Goal: Browse casually

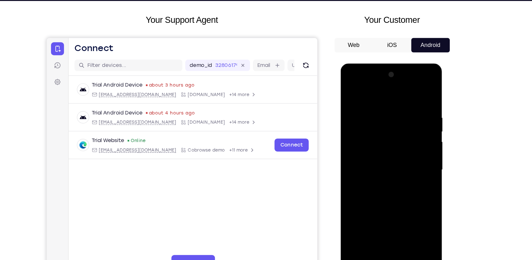
click at [386, 242] on div at bounding box center [385, 156] width 80 height 177
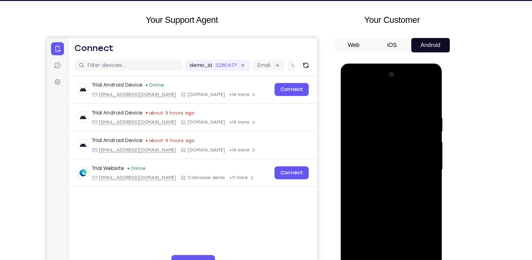
click at [415, 214] on div at bounding box center [385, 156] width 80 height 177
click at [368, 96] on div at bounding box center [385, 156] width 80 height 177
click at [411, 160] on div at bounding box center [385, 156] width 80 height 177
click at [376, 169] on div at bounding box center [385, 156] width 80 height 177
click at [386, 152] on div at bounding box center [385, 156] width 80 height 177
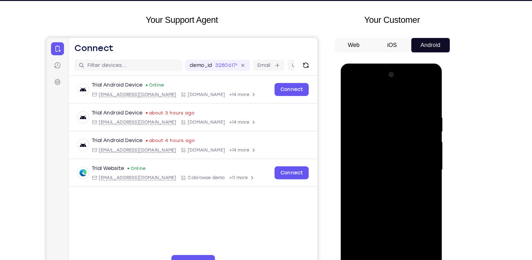
click at [377, 146] on div at bounding box center [385, 156] width 80 height 177
click at [367, 156] on div at bounding box center [385, 156] width 80 height 177
click at [383, 177] on div at bounding box center [385, 156] width 80 height 177
click at [400, 182] on div at bounding box center [385, 156] width 80 height 177
click at [411, 231] on div at bounding box center [385, 156] width 80 height 177
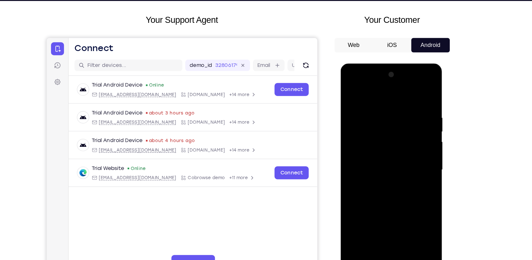
click at [400, 231] on div at bounding box center [385, 156] width 80 height 177
click at [393, 190] on div at bounding box center [385, 156] width 80 height 177
click at [397, 151] on div at bounding box center [385, 156] width 80 height 177
click at [349, 95] on div at bounding box center [385, 156] width 80 height 177
click at [354, 96] on div at bounding box center [385, 156] width 80 height 177
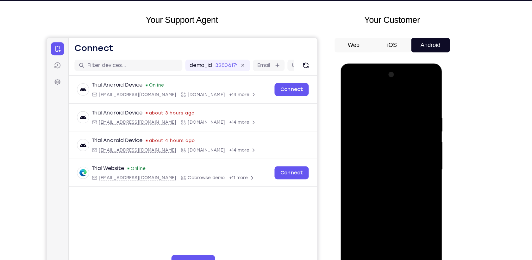
click at [377, 108] on div at bounding box center [385, 156] width 80 height 177
click at [417, 97] on div at bounding box center [385, 156] width 80 height 177
click at [420, 108] on div at bounding box center [385, 156] width 80 height 177
click at [419, 97] on div at bounding box center [385, 156] width 80 height 177
drag, startPoint x: 418, startPoint y: 106, endPoint x: 370, endPoint y: 109, distance: 48.2
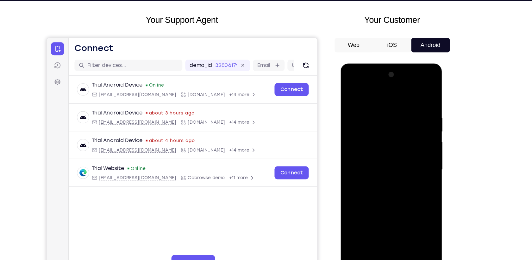
click at [370, 109] on div at bounding box center [385, 156] width 80 height 177
click at [403, 232] on div at bounding box center [385, 156] width 80 height 177
click at [350, 94] on div at bounding box center [385, 156] width 80 height 177
drag, startPoint x: 385, startPoint y: 97, endPoint x: 376, endPoint y: 151, distance: 55.3
click at [376, 148] on div at bounding box center [385, 156] width 80 height 177
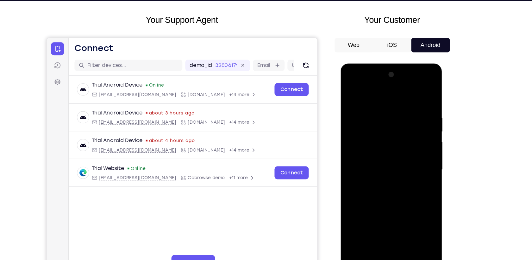
drag, startPoint x: 385, startPoint y: 100, endPoint x: 385, endPoint y: 207, distance: 107.3
click at [385, 207] on div at bounding box center [385, 156] width 80 height 177
click at [378, 111] on div at bounding box center [385, 156] width 80 height 177
click at [416, 109] on div at bounding box center [385, 156] width 80 height 177
click at [418, 97] on div at bounding box center [385, 156] width 80 height 177
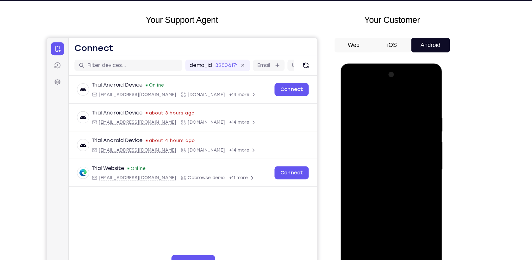
click at [419, 108] on div at bounding box center [385, 156] width 80 height 177
click at [417, 96] on div at bounding box center [385, 156] width 80 height 177
click at [412, 233] on div at bounding box center [385, 156] width 80 height 177
